Goal: Task Accomplishment & Management: Use online tool/utility

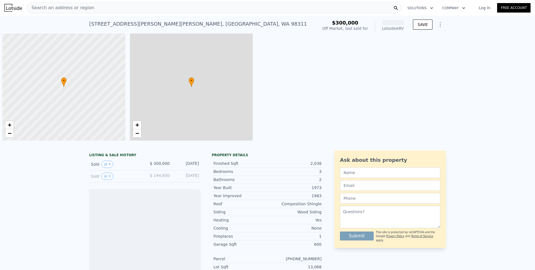
scroll to position [0, 2]
